Goal: Task Accomplishment & Management: Manage account settings

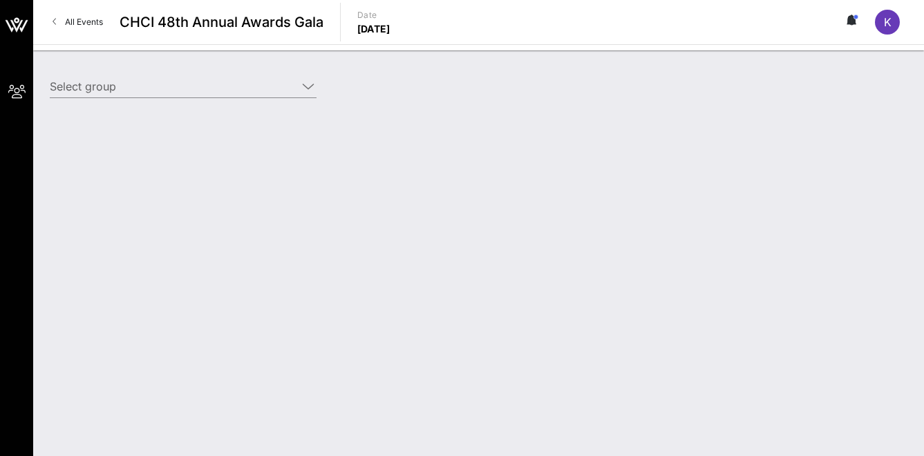
type input "Media Partners (Media Partners) [[PERSON_NAME], [EMAIL_ADDRESS][DOMAIN_NAME]]"
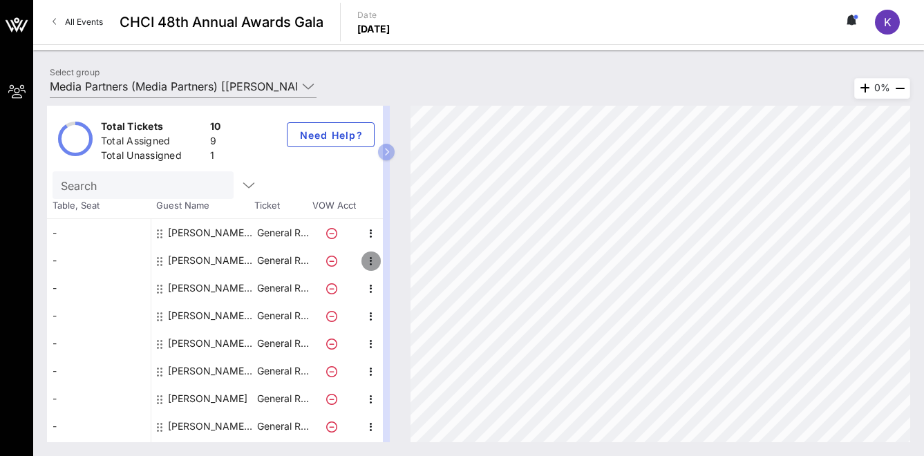
click at [373, 265] on icon "button" at bounding box center [371, 261] width 17 height 17
click at [399, 293] on div "Delete" at bounding box center [406, 292] width 28 height 11
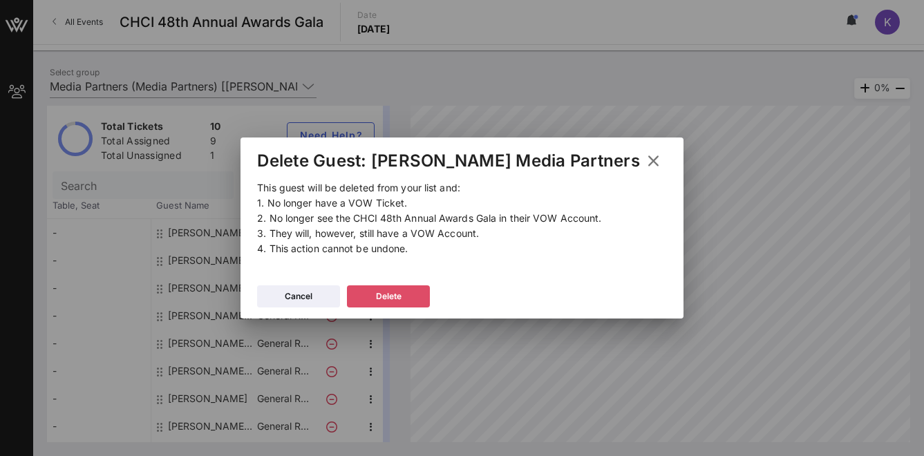
click at [392, 294] on button "Delete" at bounding box center [388, 296] width 83 height 22
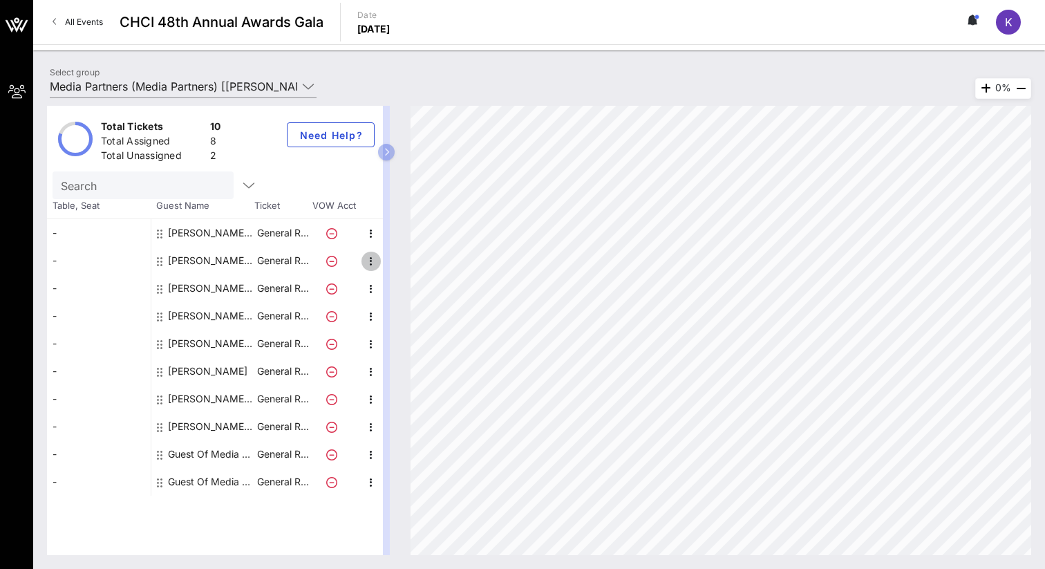
click at [369, 263] on icon "button" at bounding box center [371, 261] width 17 height 17
click at [389, 267] on div "Edit" at bounding box center [406, 265] width 50 height 28
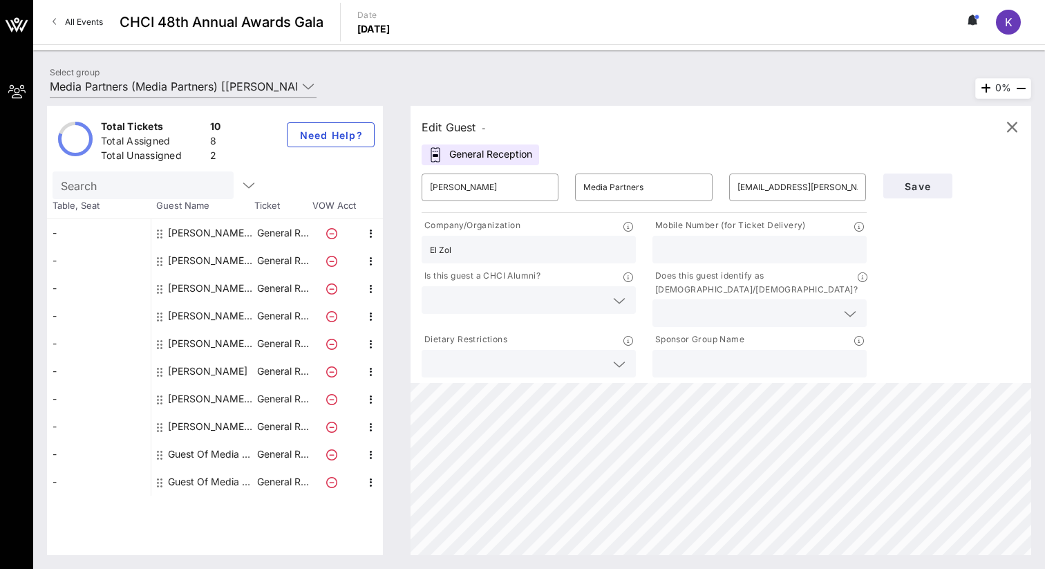
click at [692, 246] on input "text" at bounding box center [759, 249] width 198 height 18
paste input "[PHONE_NUMBER]"
type input "[PHONE_NUMBER]"
click at [910, 191] on button "Save" at bounding box center [917, 185] width 69 height 25
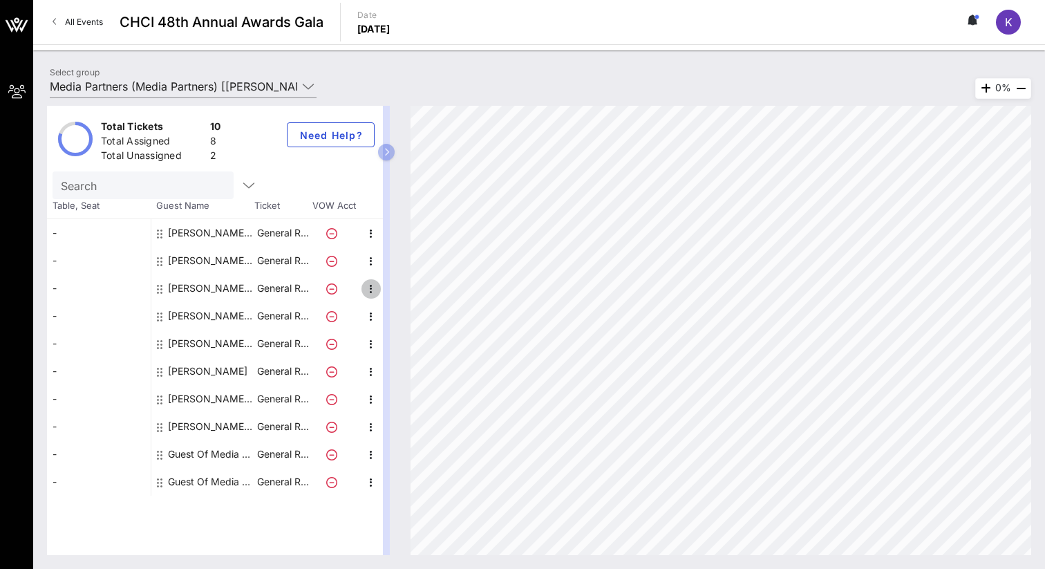
click at [370, 290] on icon "button" at bounding box center [371, 288] width 17 height 17
click at [396, 299] on div "Edit" at bounding box center [406, 293] width 28 height 22
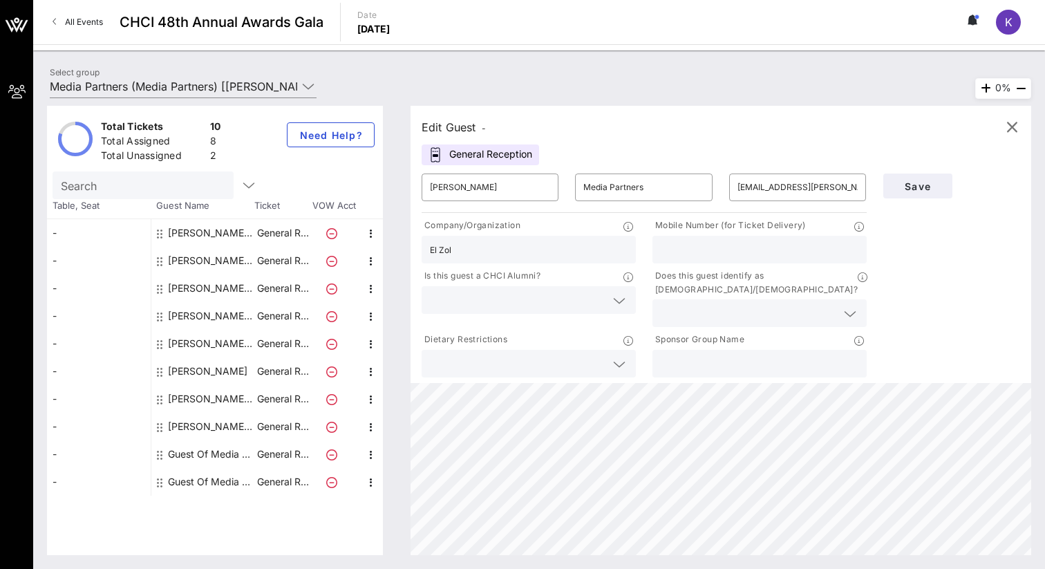
click at [718, 254] on input "text" at bounding box center [759, 249] width 198 height 18
paste input "[PHONE_NUMBER]"
type input "[PHONE_NUMBER]"
click at [917, 182] on span "Save" at bounding box center [917, 186] width 47 height 12
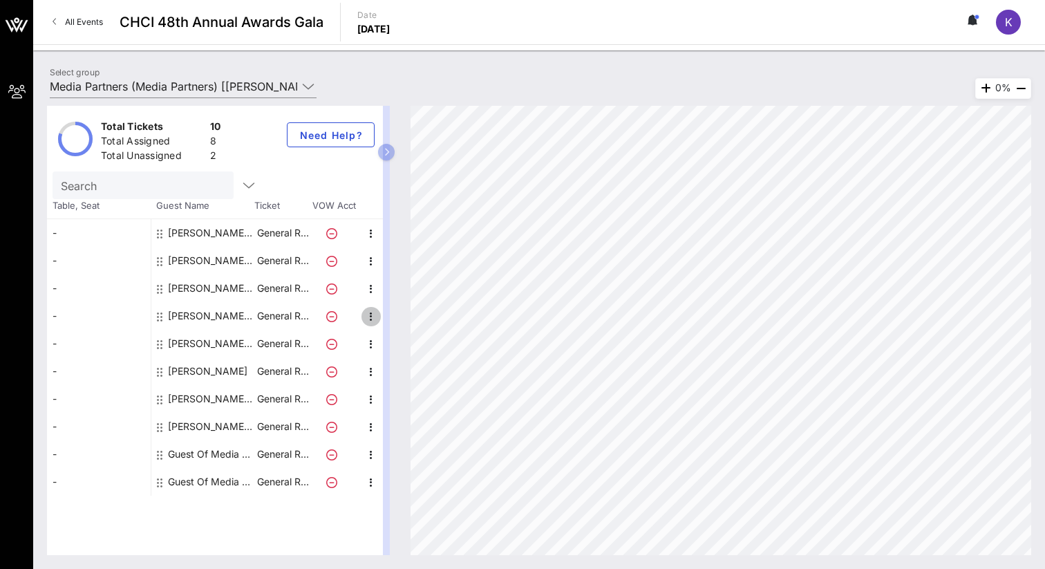
click at [366, 314] on icon "button" at bounding box center [371, 316] width 17 height 17
click at [399, 324] on div "Edit" at bounding box center [406, 320] width 28 height 11
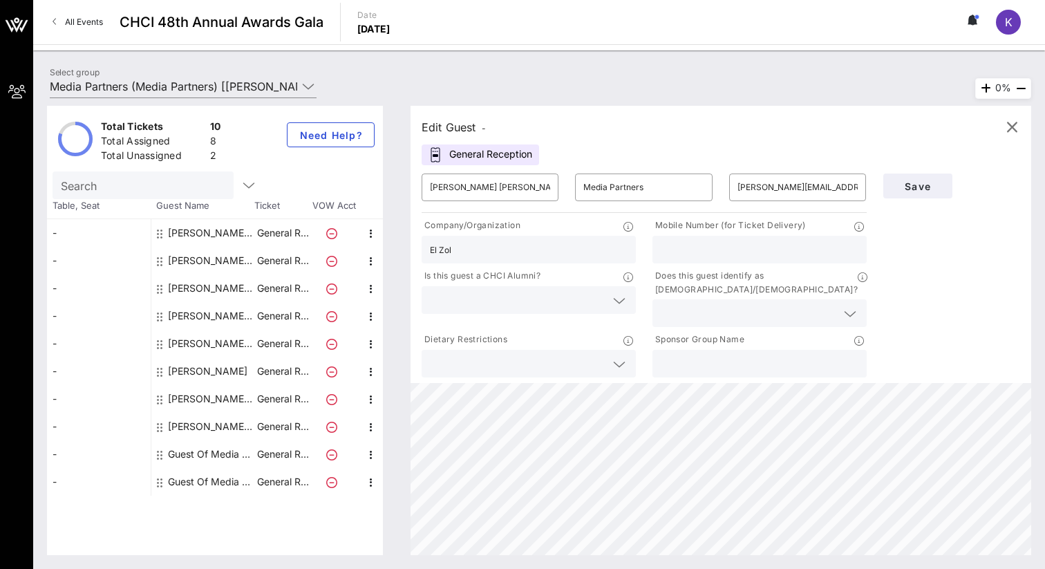
click at [723, 245] on input "text" at bounding box center [759, 249] width 198 height 18
paste input "[PHONE_NUMBER]"
type input "[PHONE_NUMBER]"
click at [921, 187] on span "Save" at bounding box center [917, 186] width 47 height 12
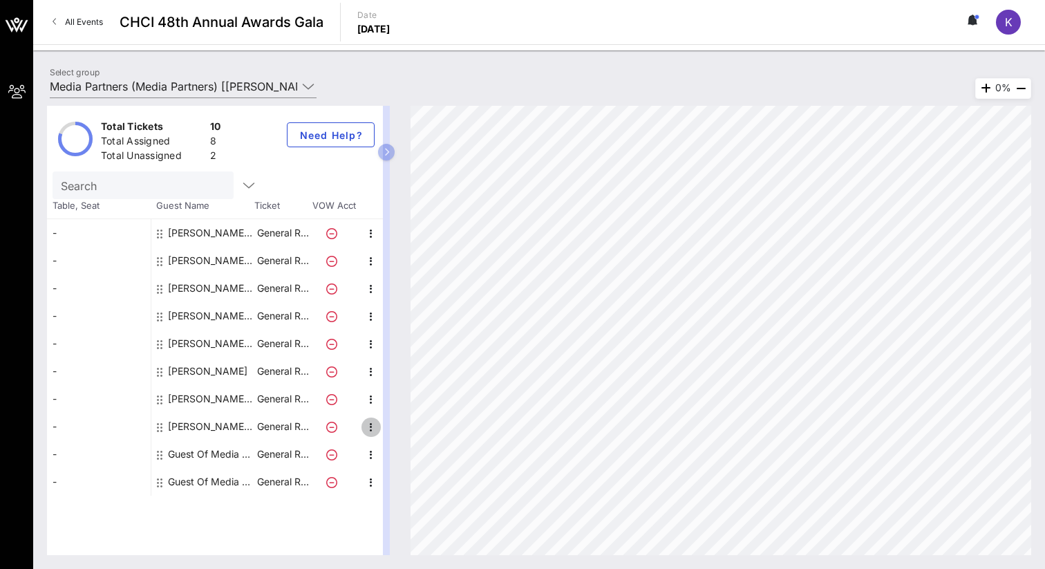
click at [371, 426] on icon "button" at bounding box center [371, 427] width 17 height 17
click at [394, 433] on div "Edit" at bounding box center [406, 431] width 28 height 11
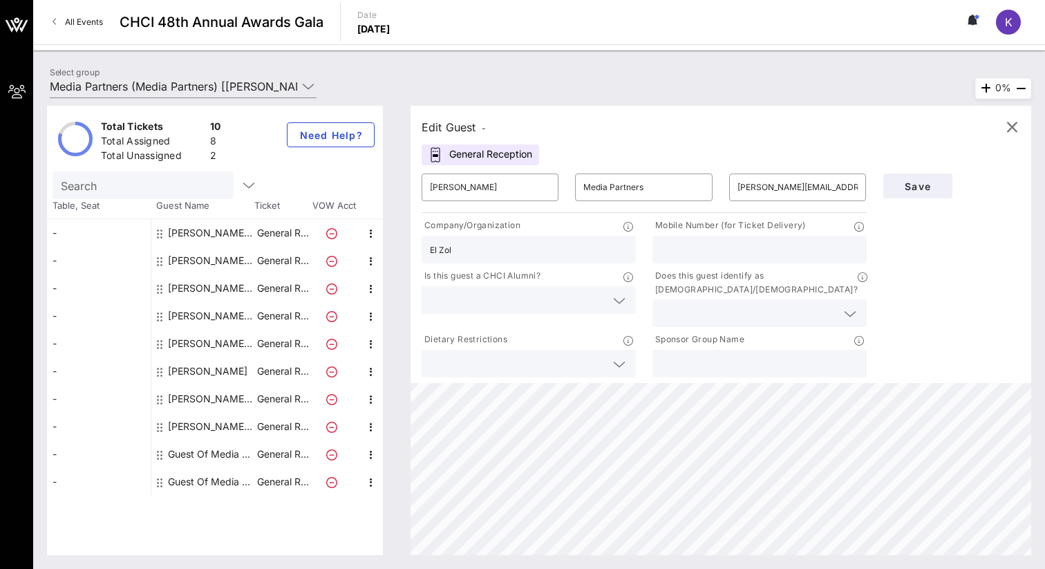
click at [711, 250] on input "text" at bounding box center [759, 249] width 198 height 18
paste input "[PHONE_NUMBER]"
type input "[PHONE_NUMBER]"
click at [923, 186] on span "Save" at bounding box center [917, 186] width 47 height 12
